Goal: Task Accomplishment & Management: Use online tool/utility

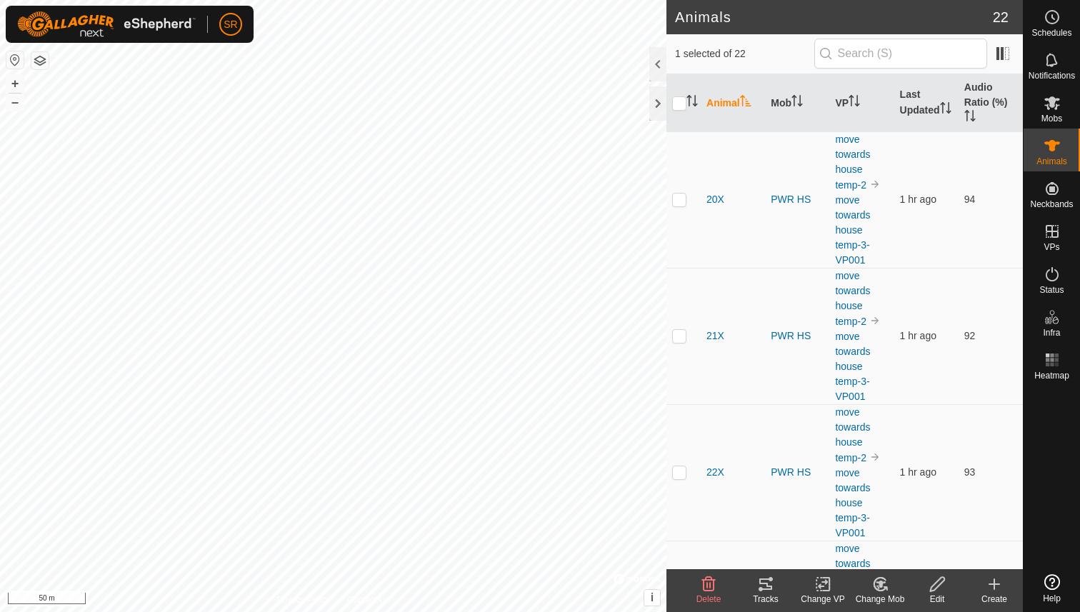
scroll to position [2443, 0]
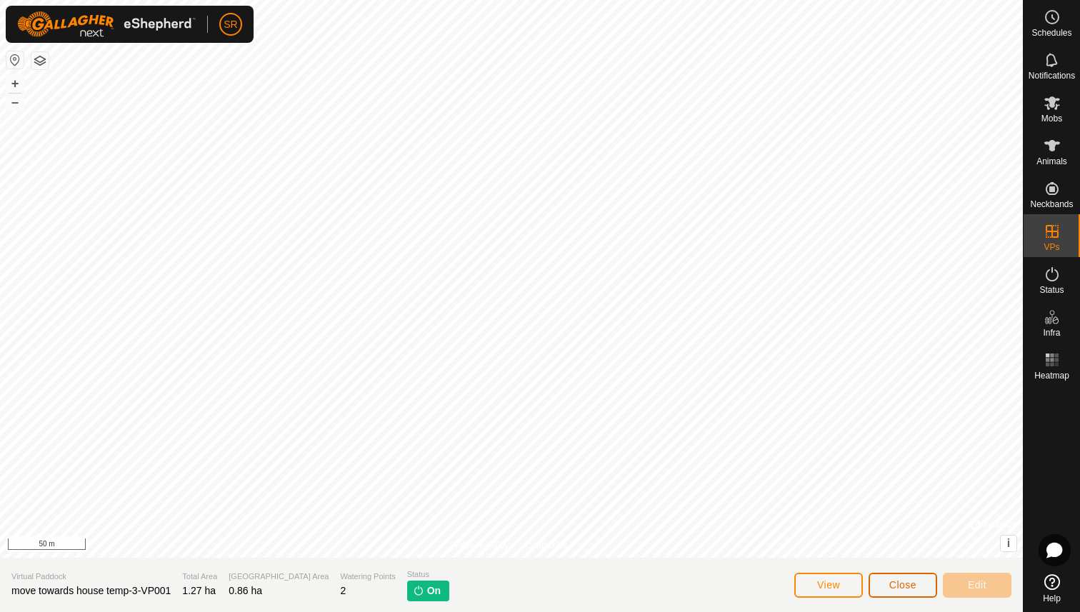
click at [894, 589] on span "Close" at bounding box center [902, 584] width 27 height 11
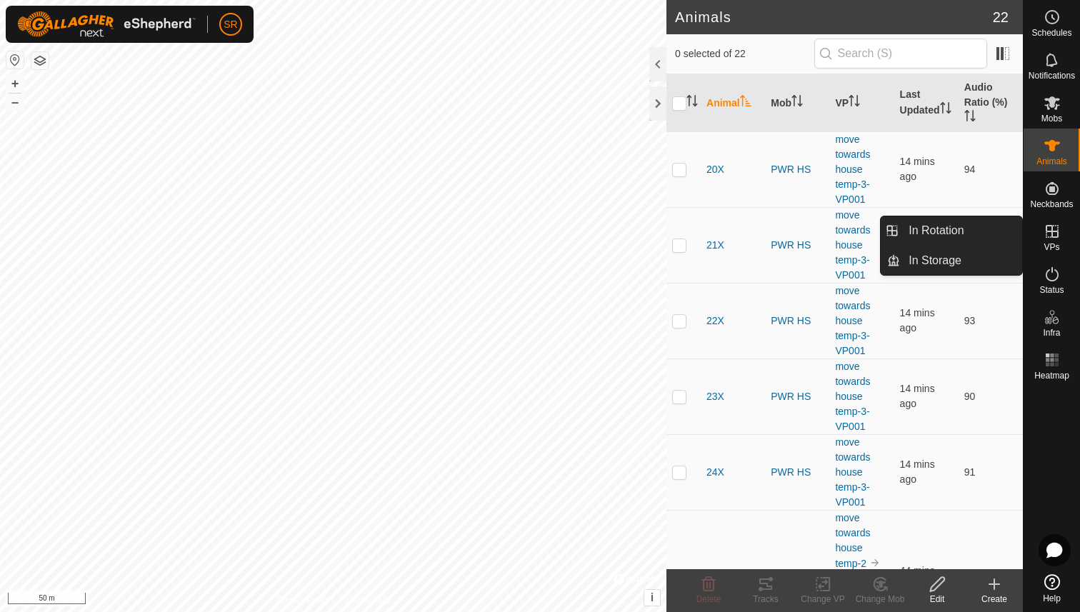
click at [1058, 248] on span "VPs" at bounding box center [1052, 247] width 16 height 9
click at [971, 241] on link "In Rotation" at bounding box center [961, 230] width 122 height 29
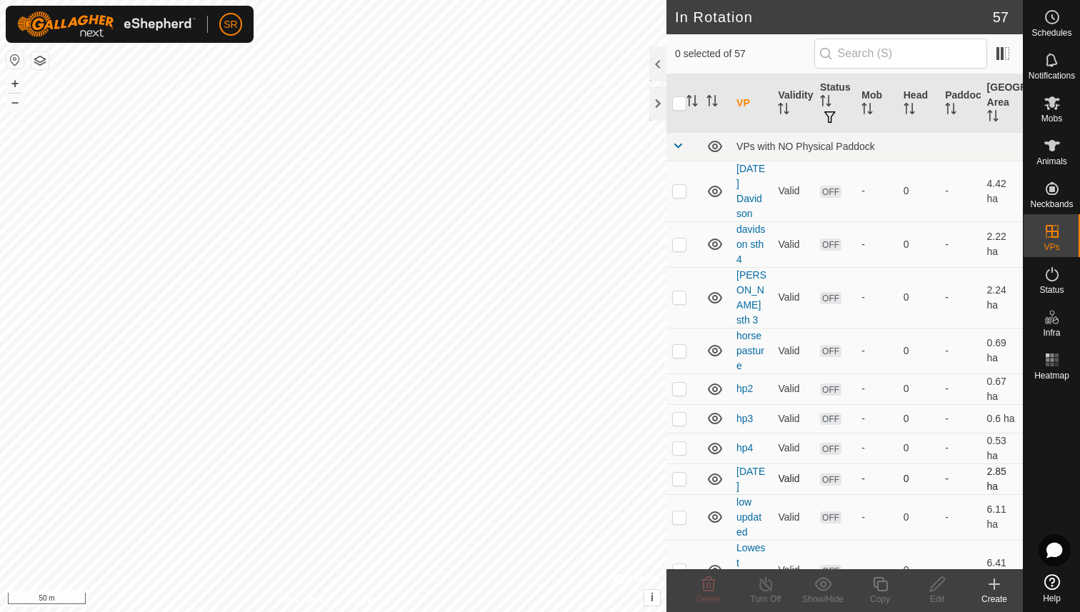
checkbox input "true"
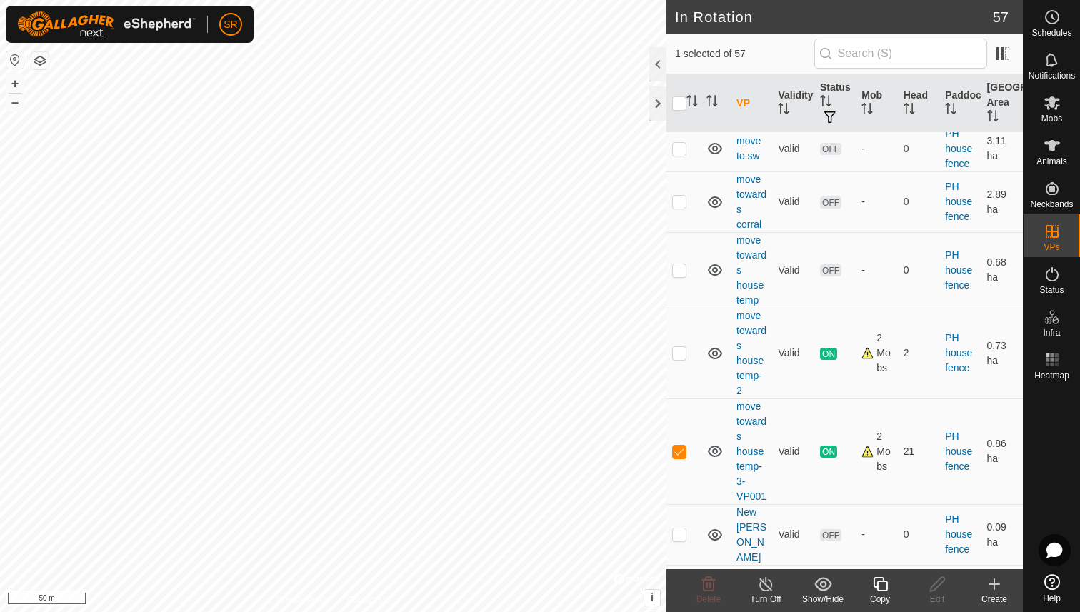
scroll to position [1783, 0]
click at [880, 591] on icon at bounding box center [880, 584] width 14 height 14
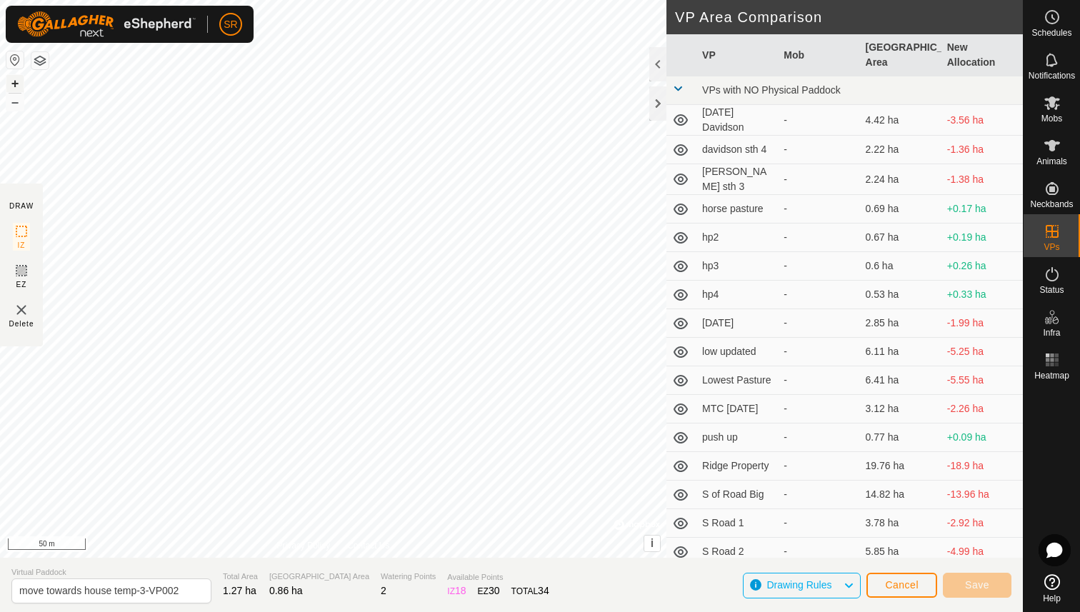
click at [15, 79] on button "+" at bounding box center [14, 83] width 17 height 17
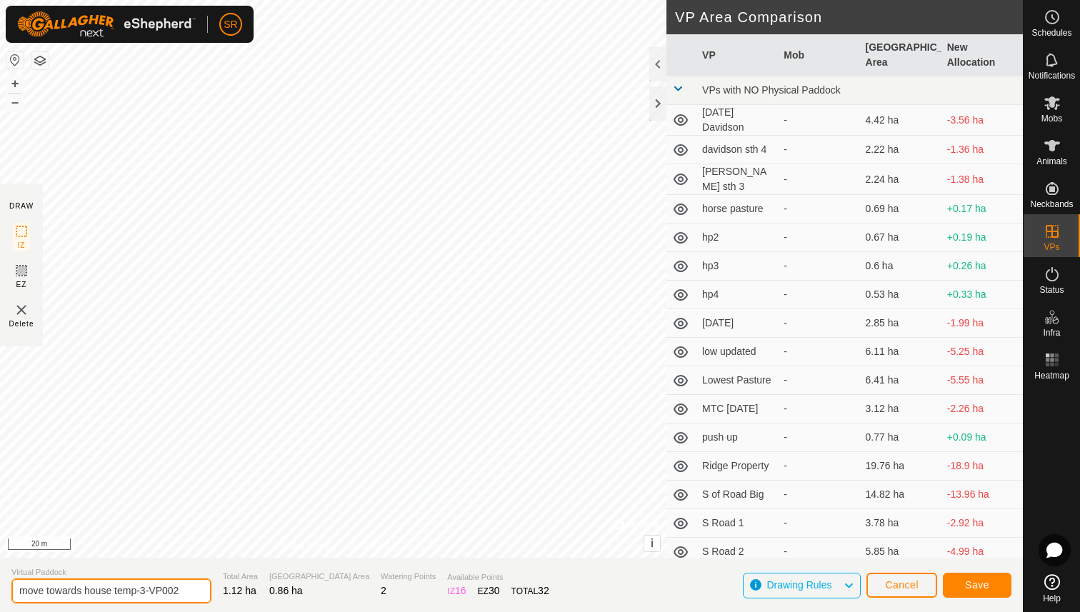
click at [144, 593] on input "move towards house temp-3-VP002" at bounding box center [111, 591] width 200 height 25
type input "move towards house temp-4-VP002"
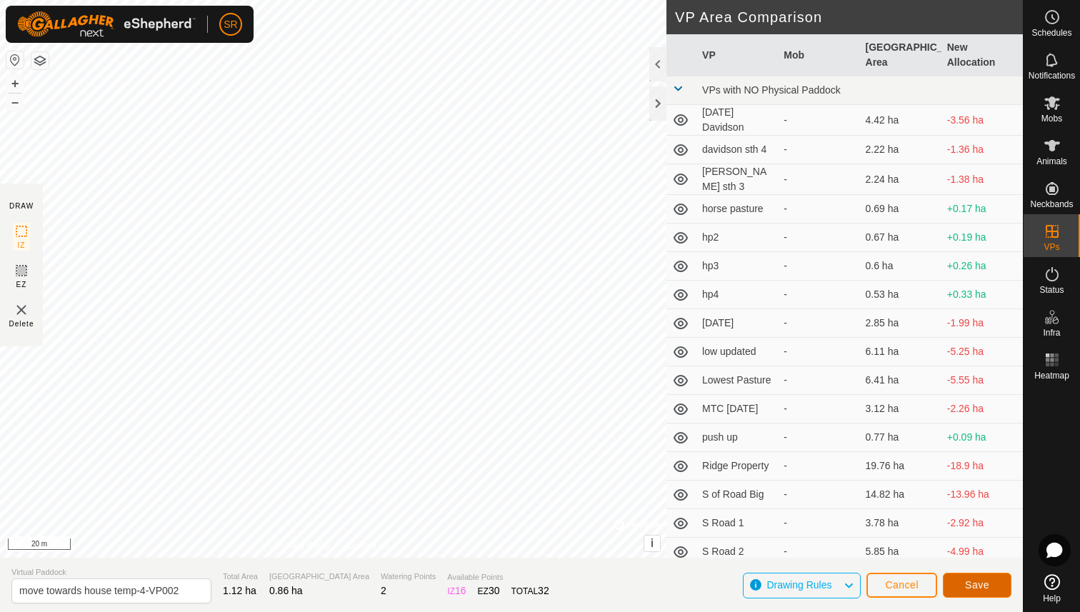
click at [984, 584] on span "Save" at bounding box center [977, 584] width 24 height 11
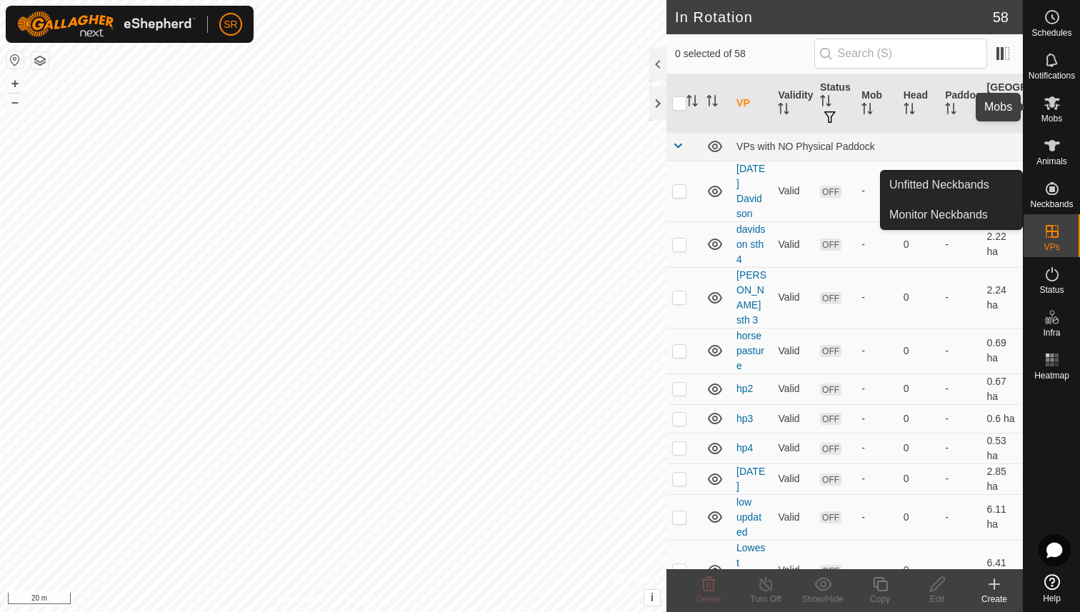
click at [1050, 105] on icon at bounding box center [1052, 103] width 16 height 14
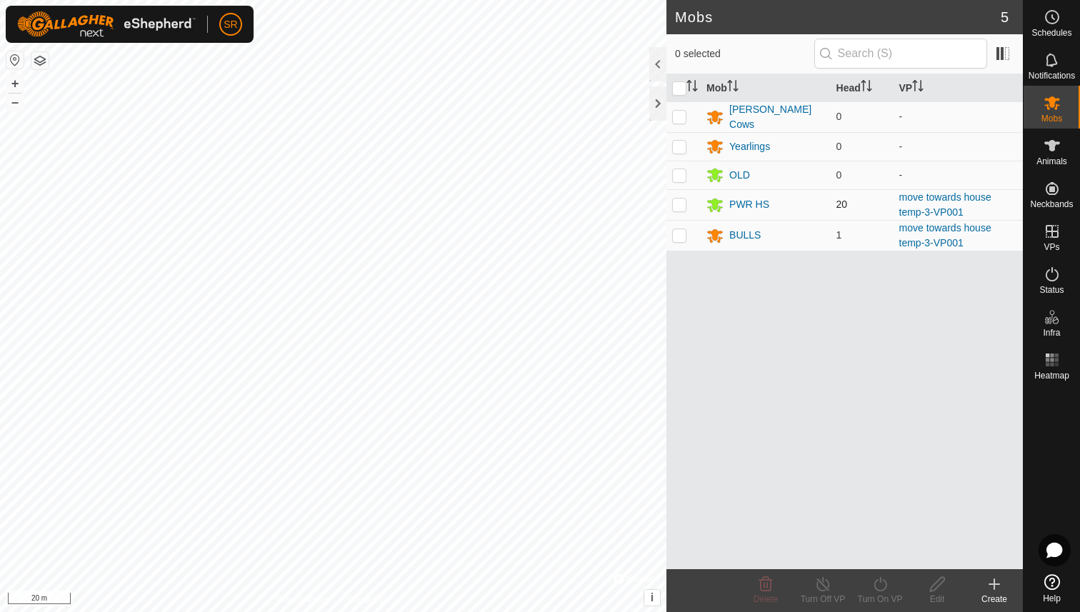
click at [676, 200] on p-checkbox at bounding box center [679, 204] width 14 height 11
checkbox input "true"
click at [679, 229] on p-checkbox at bounding box center [679, 234] width 14 height 11
checkbox input "true"
click at [883, 589] on icon at bounding box center [880, 584] width 13 height 14
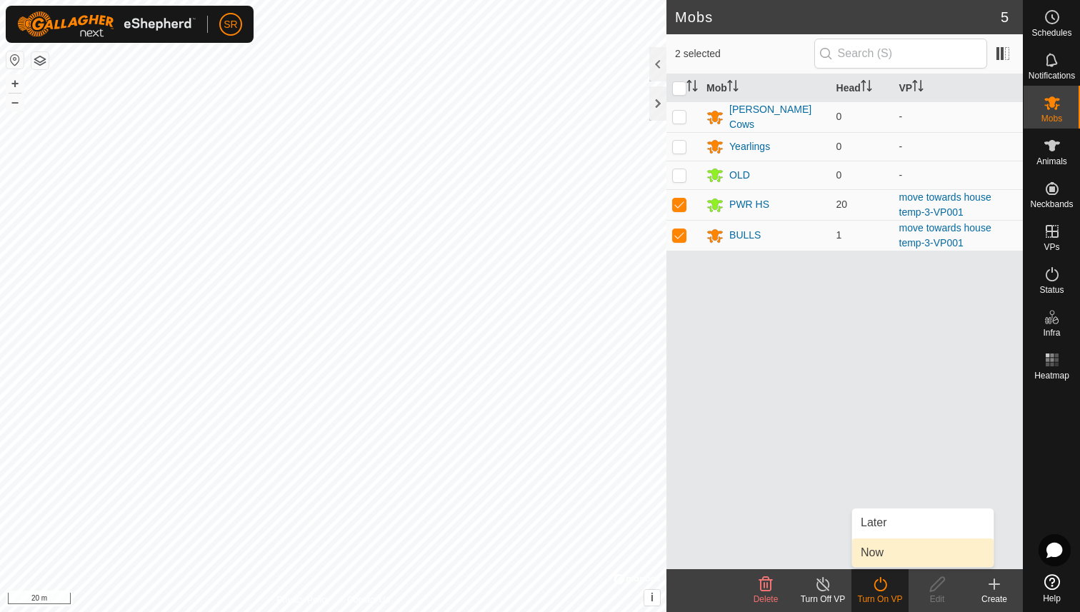
click at [878, 554] on link "Now" at bounding box center [922, 553] width 141 height 29
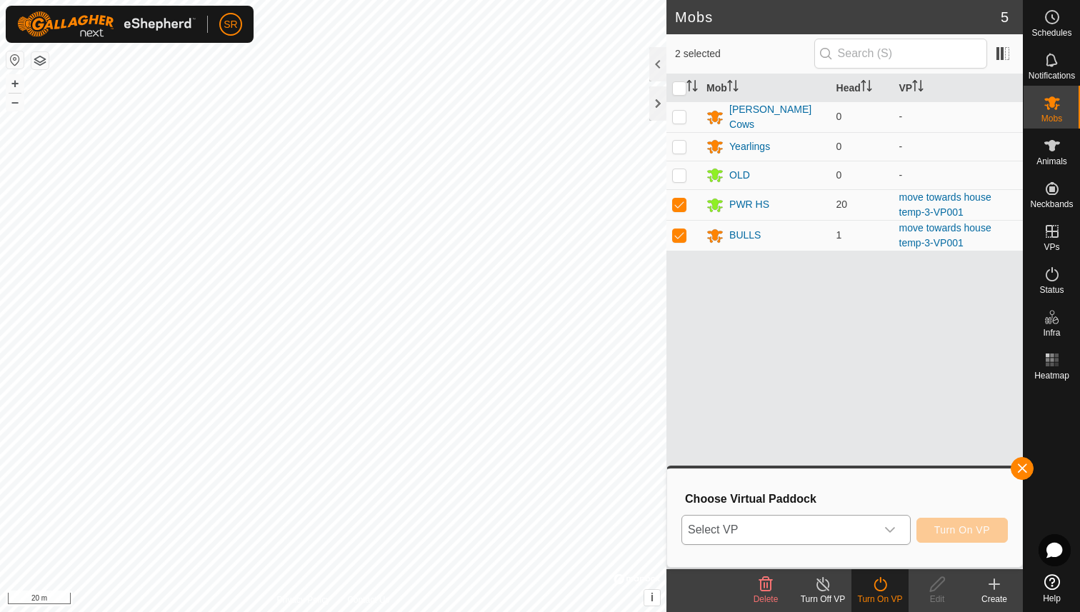
click at [896, 533] on div "dropdown trigger" at bounding box center [890, 530] width 29 height 29
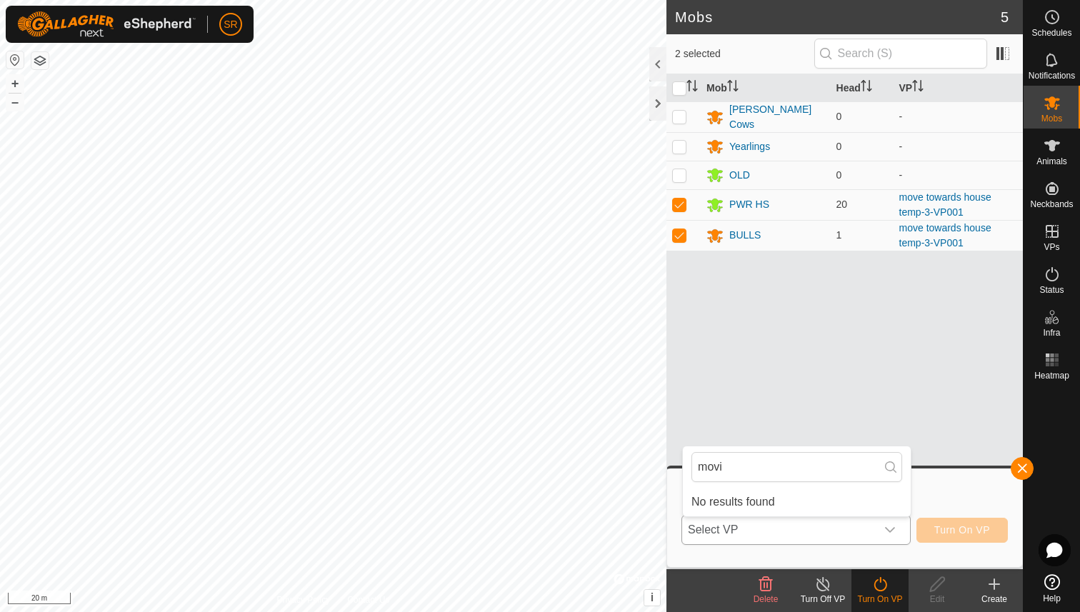
type input "mov"
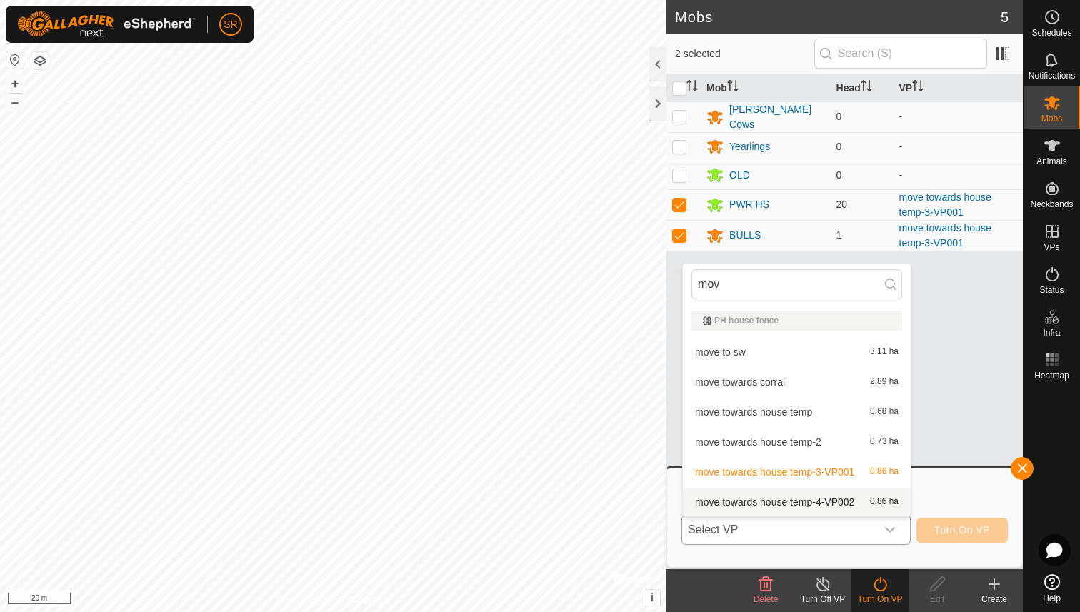
click at [800, 504] on li "move towards house temp-4-VP002 0.86 ha" at bounding box center [797, 502] width 228 height 29
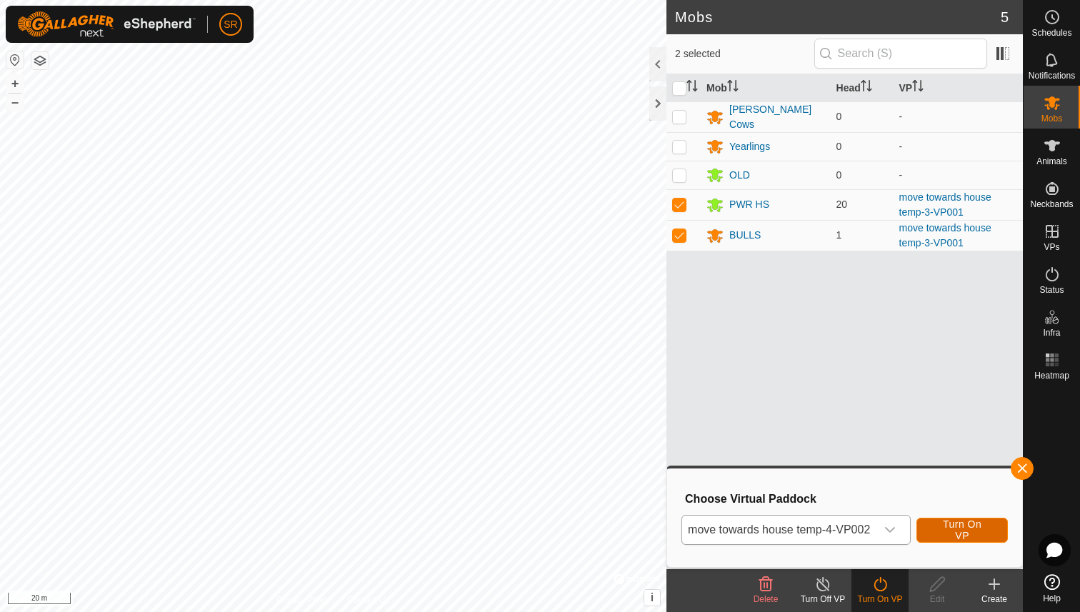
click at [954, 532] on span "Turn On VP" at bounding box center [962, 530] width 56 height 23
